Goal: Navigation & Orientation: Find specific page/section

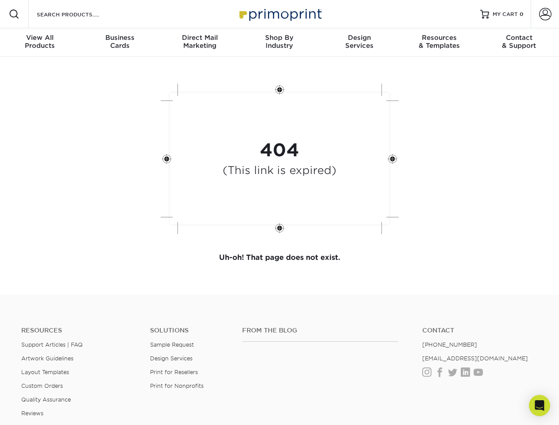
click at [279, 212] on div "404 (This link is expired)" at bounding box center [279, 160] width 265 height 164
click at [14, 14] on span at bounding box center [14, 14] width 11 height 11
click at [545, 14] on span at bounding box center [545, 14] width 12 height 12
click at [40, 42] on div "View All Products" at bounding box center [40, 42] width 80 height 16
click at [119, 42] on div "Business Cards" at bounding box center [120, 42] width 80 height 16
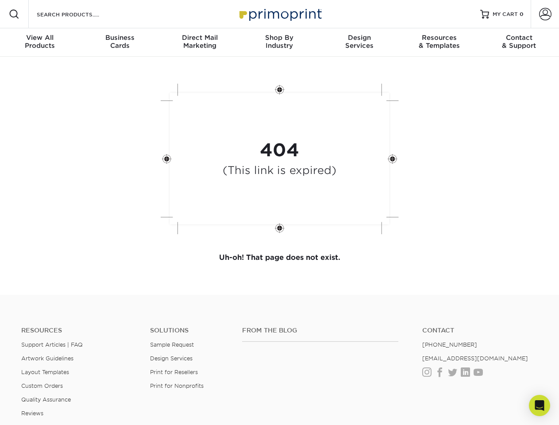
click at [199, 42] on div "Direct Mail Marketing" at bounding box center [200, 42] width 80 height 16
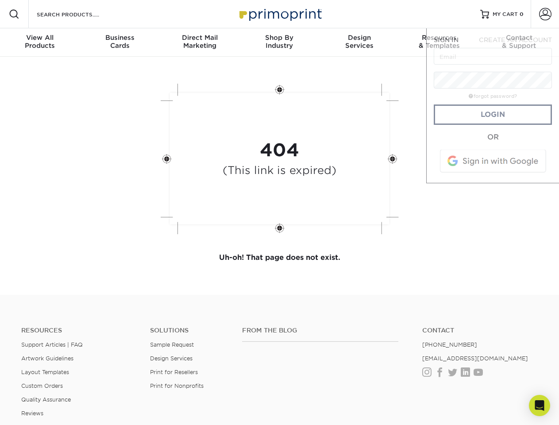
click at [279, 42] on div "Shop By Industry" at bounding box center [279, 42] width 80 height 16
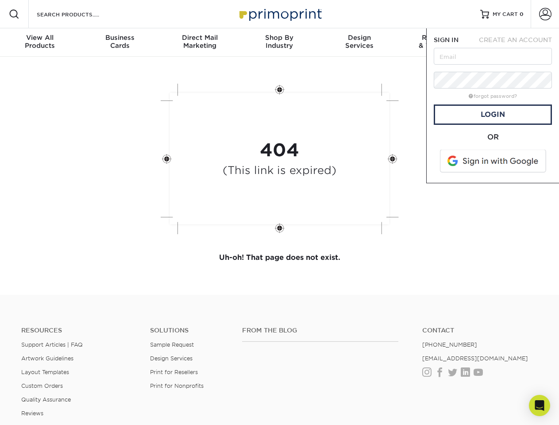
click at [359, 42] on div "Design Services" at bounding box center [359, 42] width 80 height 16
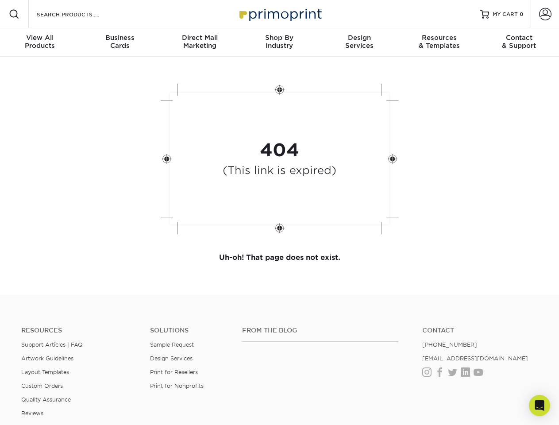
click at [439, 42] on span "SIGN IN" at bounding box center [445, 39] width 25 height 7
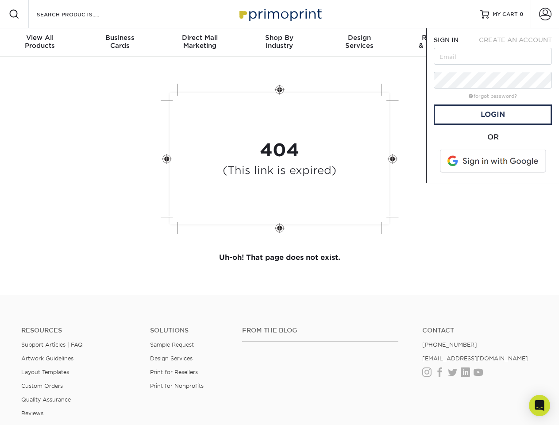
click at [519, 42] on span "CREATE AN ACCOUNT" at bounding box center [515, 39] width 73 height 7
